Goal: Information Seeking & Learning: Learn about a topic

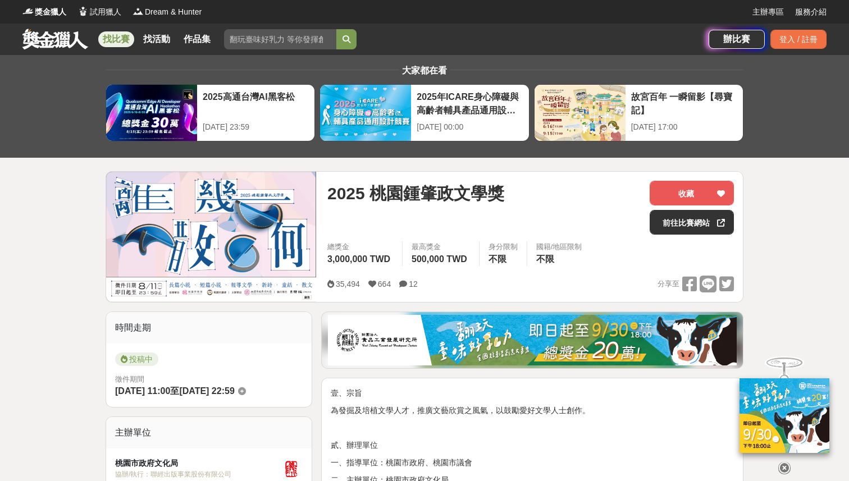
click at [120, 40] on link "找比賽" at bounding box center [116, 39] width 36 height 16
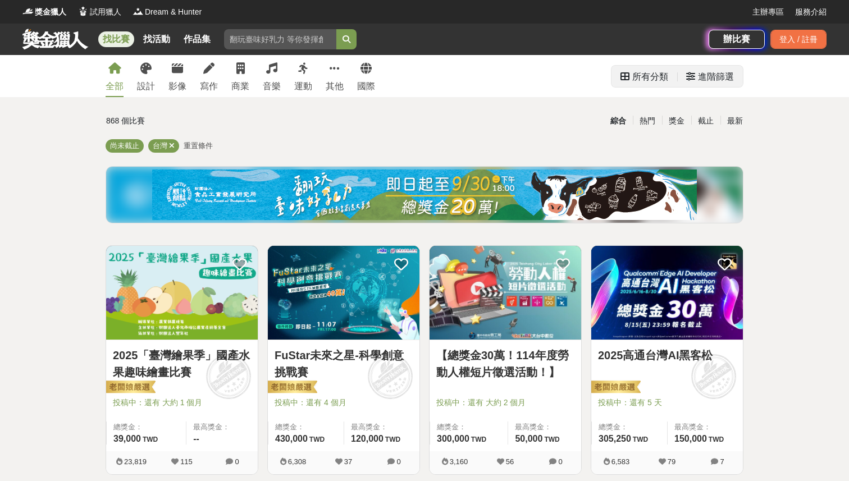
click at [707, 74] on div "進階篩選" at bounding box center [716, 77] width 36 height 22
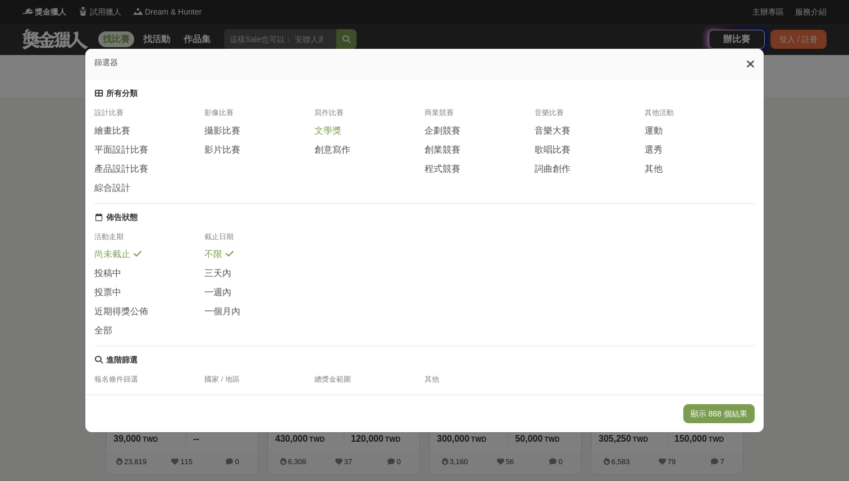
click at [331, 133] on span "文學獎" at bounding box center [327, 131] width 27 height 12
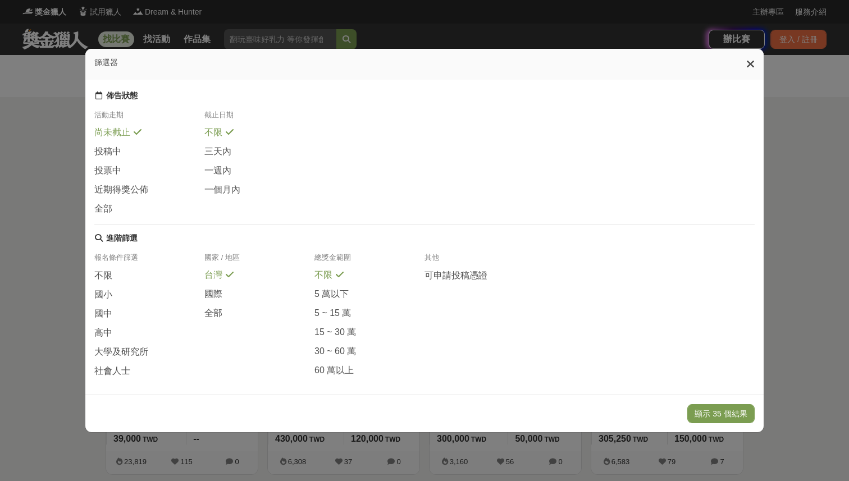
scroll to position [139, 0]
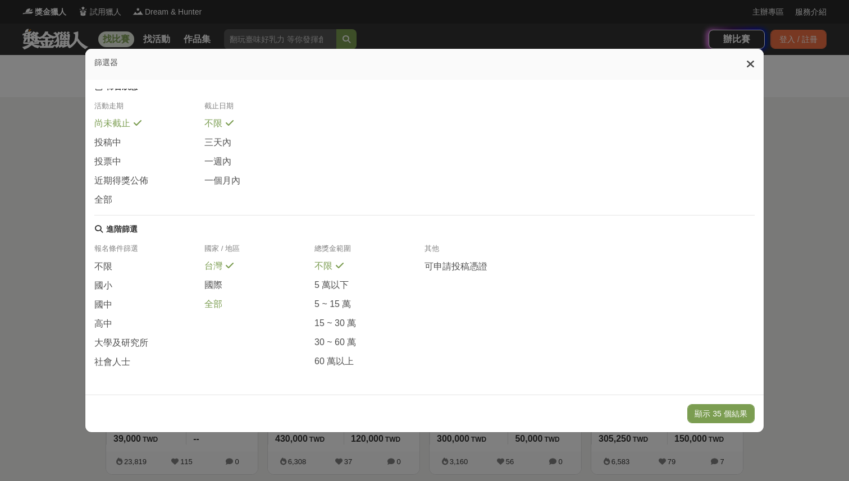
click at [213, 302] on span "全部" at bounding box center [213, 305] width 18 height 12
click at [708, 410] on button "顯示 38 個結果" at bounding box center [720, 413] width 67 height 19
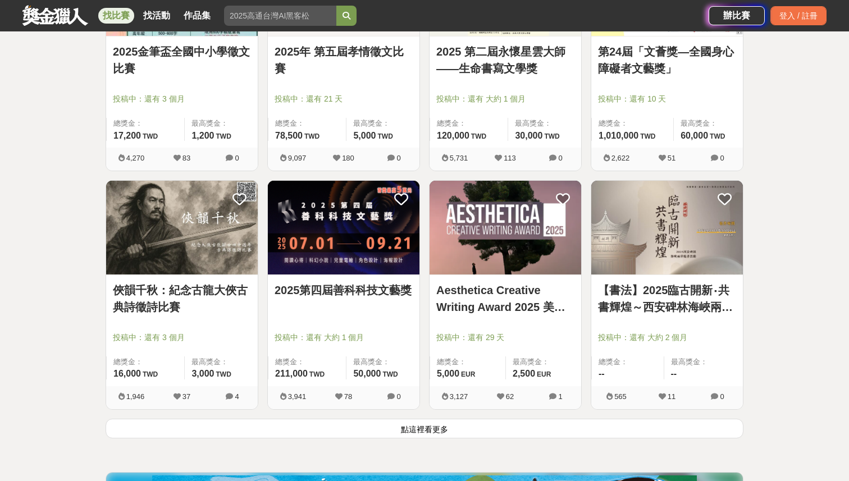
scroll to position [1295, 0]
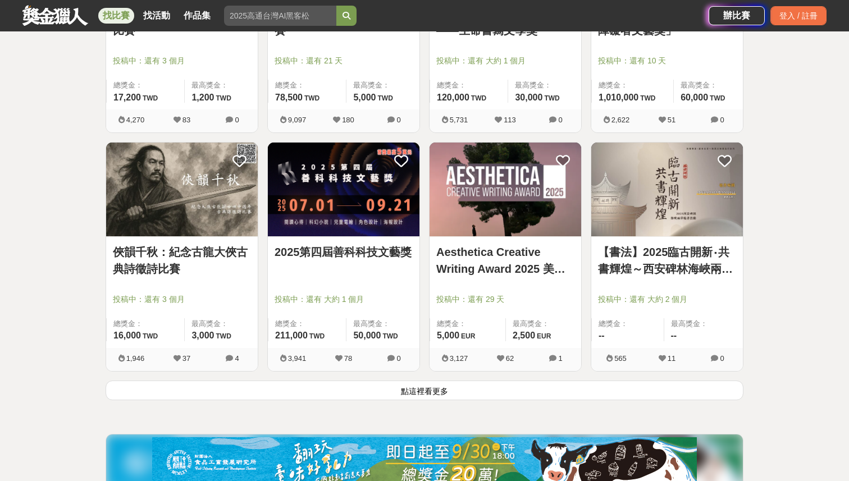
click at [455, 393] on button "點這裡看更多" at bounding box center [425, 390] width 638 height 20
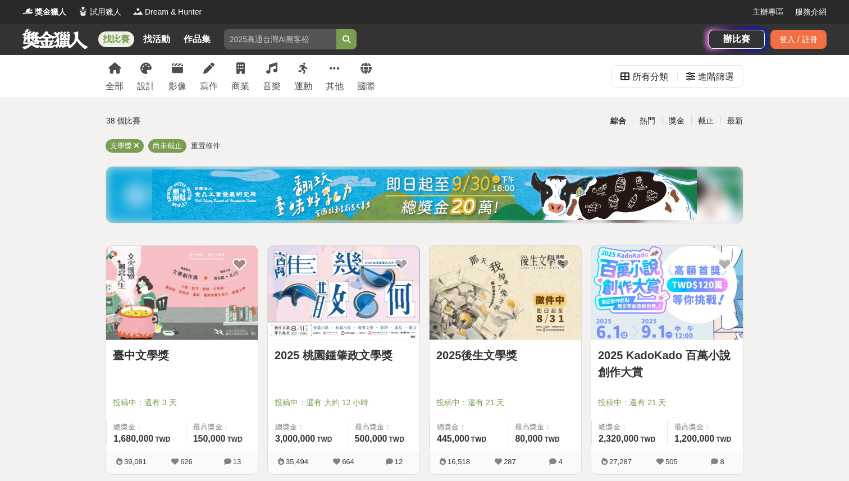
click at [120, 356] on link "臺中文學獎" at bounding box center [182, 355] width 138 height 17
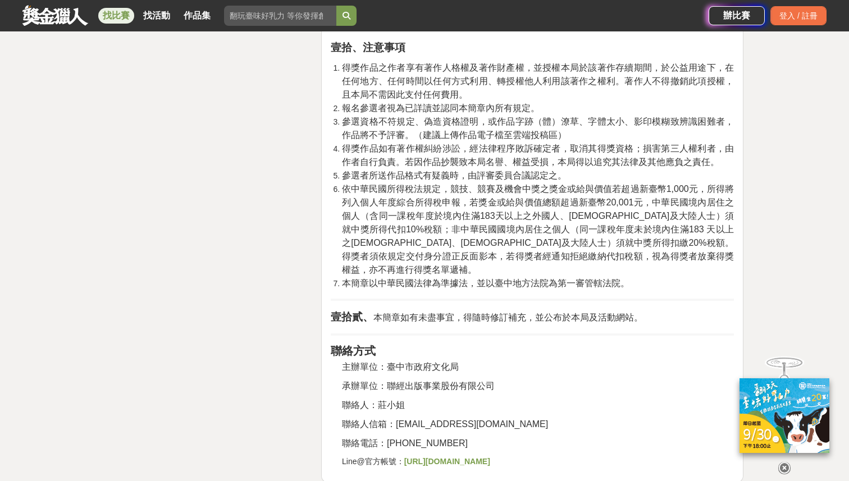
scroll to position [2038, 0]
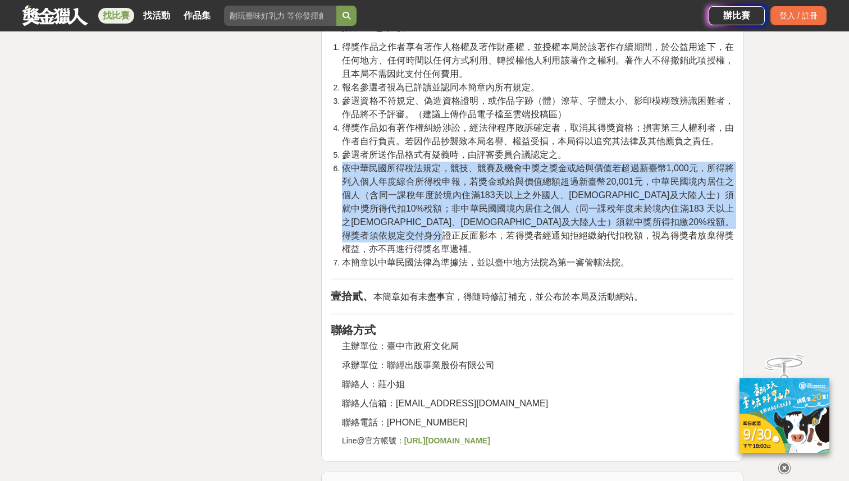
drag, startPoint x: 342, startPoint y: 168, endPoint x: 641, endPoint y: 234, distance: 306.9
click at [641, 234] on li "依中華民國所得稅法規定，競技、競賽及機會中獎之獎金或給與價值若超過新臺幣1,000元，所得將列入個人年度綜合所得稅申報，若獎金或給與價值總額超過新臺幣20,0…" at bounding box center [538, 209] width 392 height 94
copy span "依中華民國所得稅法規定，競技、競賽及機會中獎之獎金或給與價值若超過新臺幣1,000元，所得將列入個人年度綜合所得稅申報，若獎金或給與價值總額超過新臺幣20,0…"
click at [360, 214] on li "依中華民國所得稅法規定，競技、競賽及機會中獎之獎金或給與價值若超過新臺幣1,000元，所得將列入個人年度綜合所得稅申報，若獎金或給與價值總額超過新臺幣20,0…" at bounding box center [538, 209] width 392 height 94
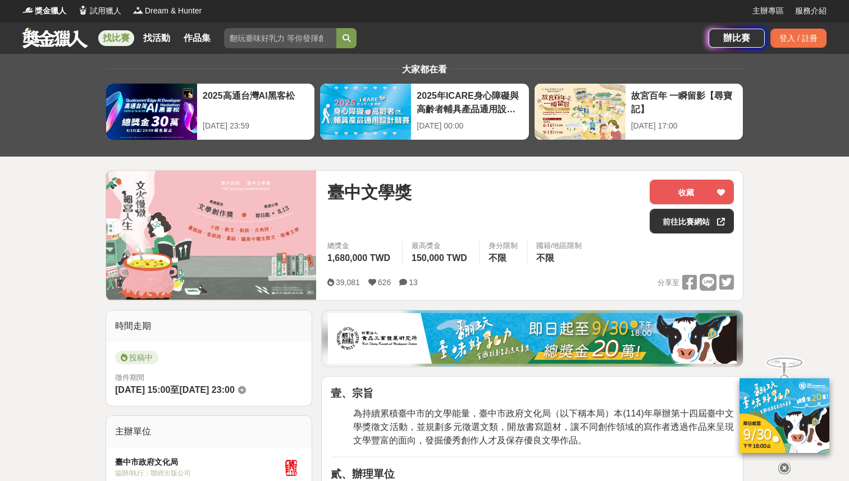
scroll to position [0, 0]
